Goal: Transaction & Acquisition: Purchase product/service

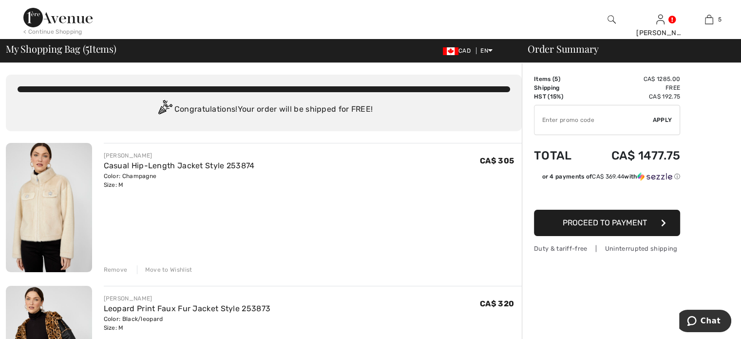
click at [122, 274] on div "Remove" at bounding box center [116, 269] width 24 height 9
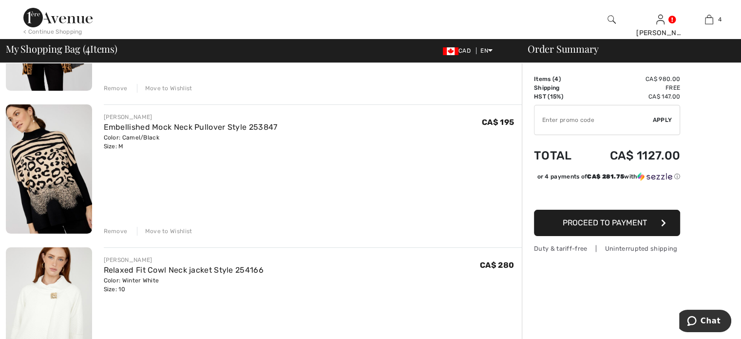
scroll to position [195, 0]
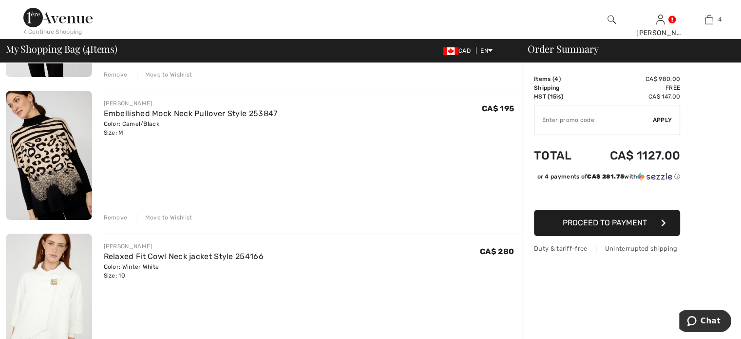
click at [118, 222] on div "Remove" at bounding box center [116, 217] width 24 height 9
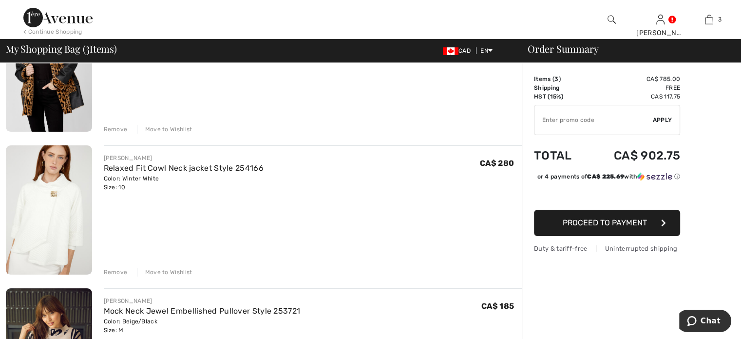
scroll to position [146, 0]
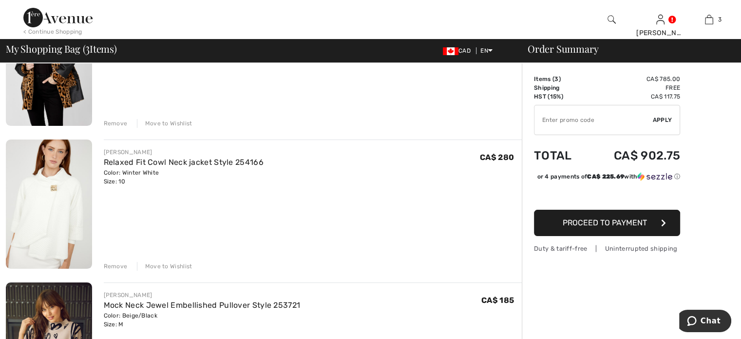
drag, startPoint x: 126, startPoint y: 309, endPoint x: 132, endPoint y: 299, distance: 11.8
click at [125, 270] on div "Remove" at bounding box center [116, 266] width 24 height 9
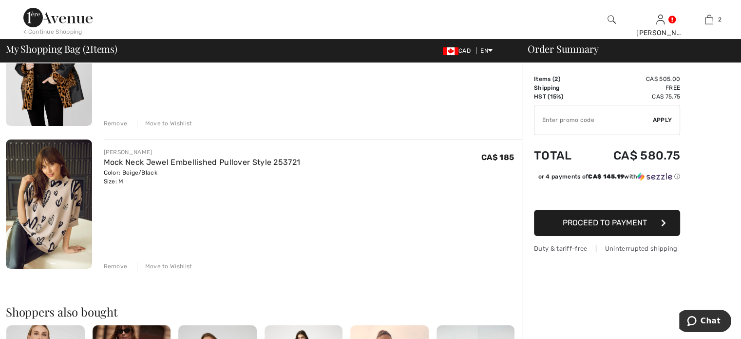
click at [118, 270] on div "Remove" at bounding box center [116, 266] width 24 height 9
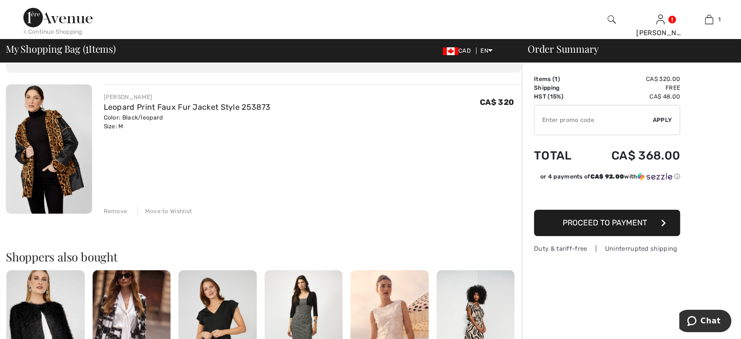
scroll to position [0, 0]
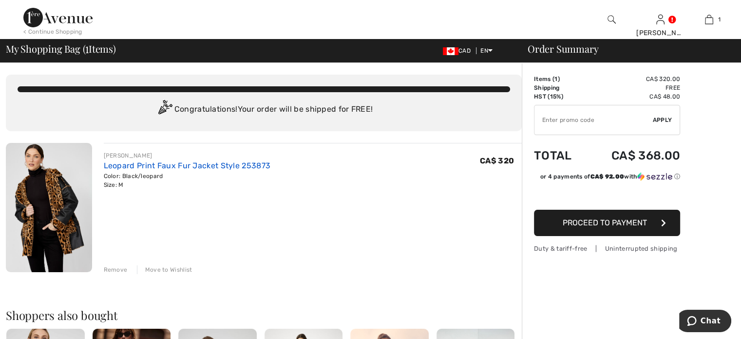
click at [167, 170] on link "Leopard Print Faux Fur Jacket Style 253873" at bounding box center [187, 165] width 167 height 9
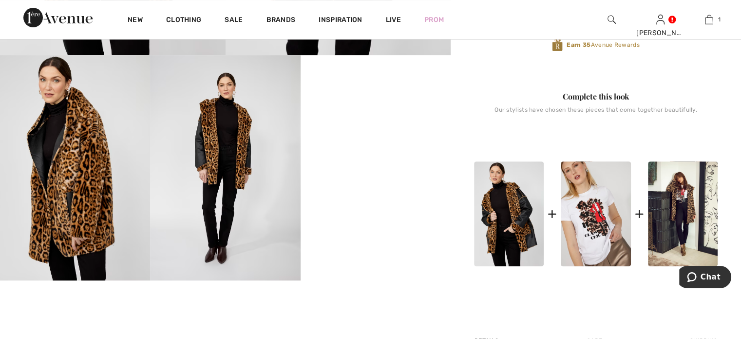
click at [222, 161] on img at bounding box center [225, 167] width 150 height 225
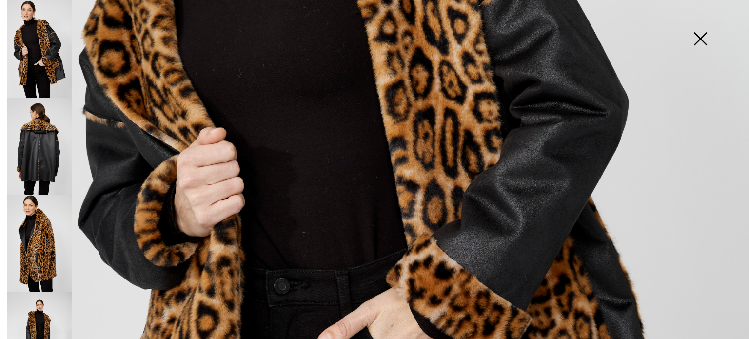
scroll to position [334, 0]
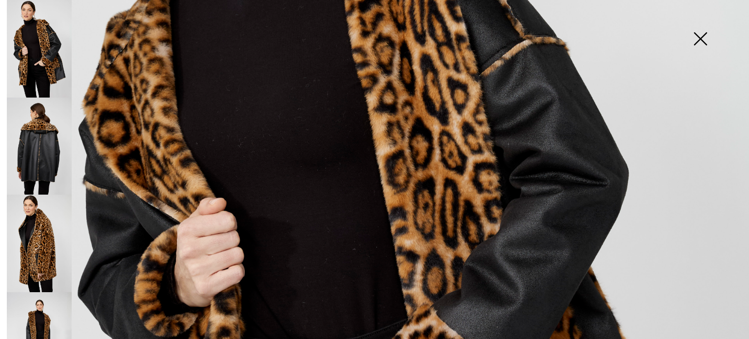
click at [37, 313] on img at bounding box center [39, 340] width 65 height 97
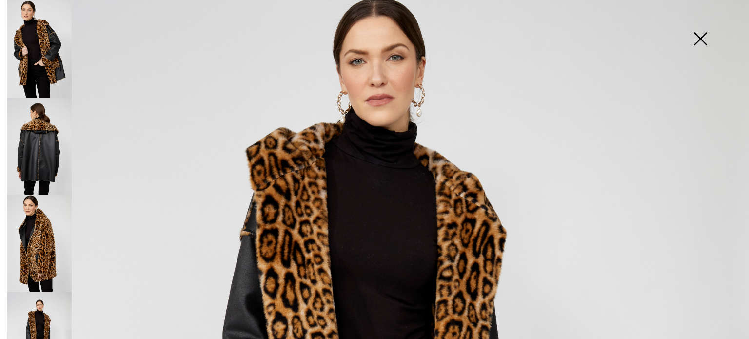
scroll to position [188, 0]
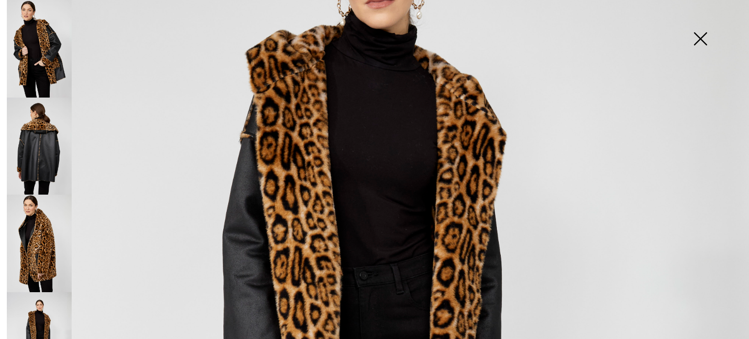
click at [31, 239] on img at bounding box center [39, 242] width 65 height 97
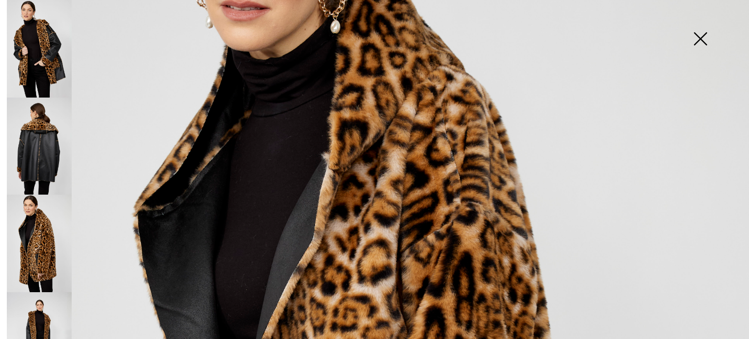
scroll to position [0, 0]
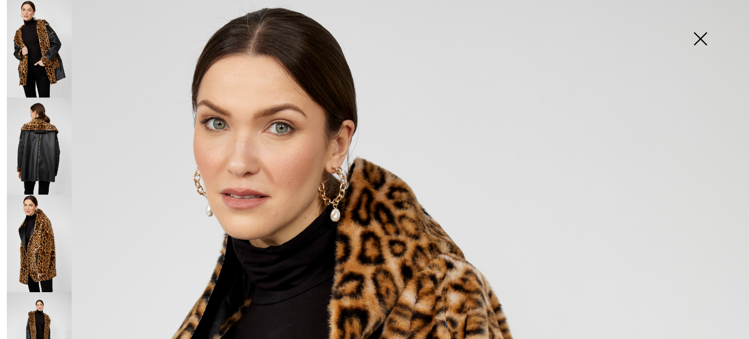
click at [47, 148] on img at bounding box center [39, 145] width 65 height 97
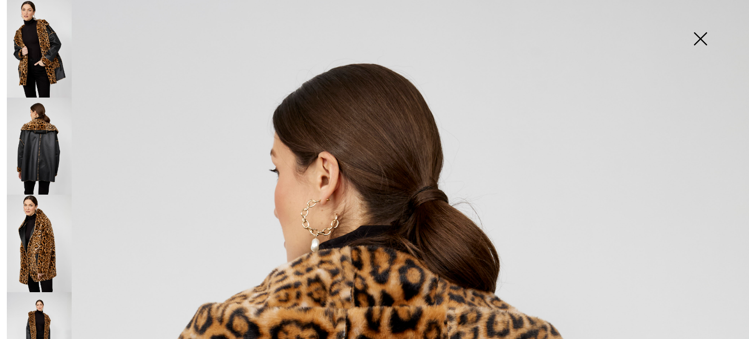
click at [700, 34] on img at bounding box center [699, 40] width 49 height 50
